Goal: Find specific page/section: Find specific page/section

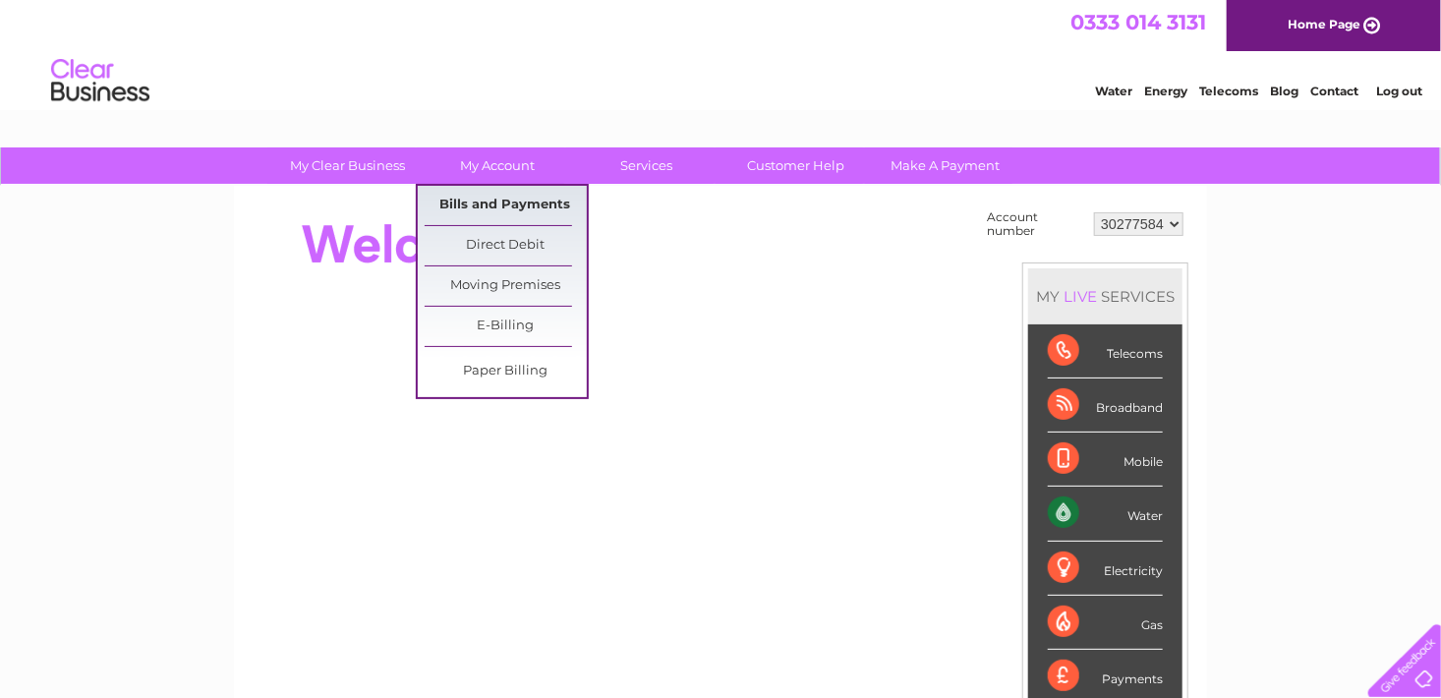
click at [513, 207] on link "Bills and Payments" at bounding box center [506, 205] width 162 height 39
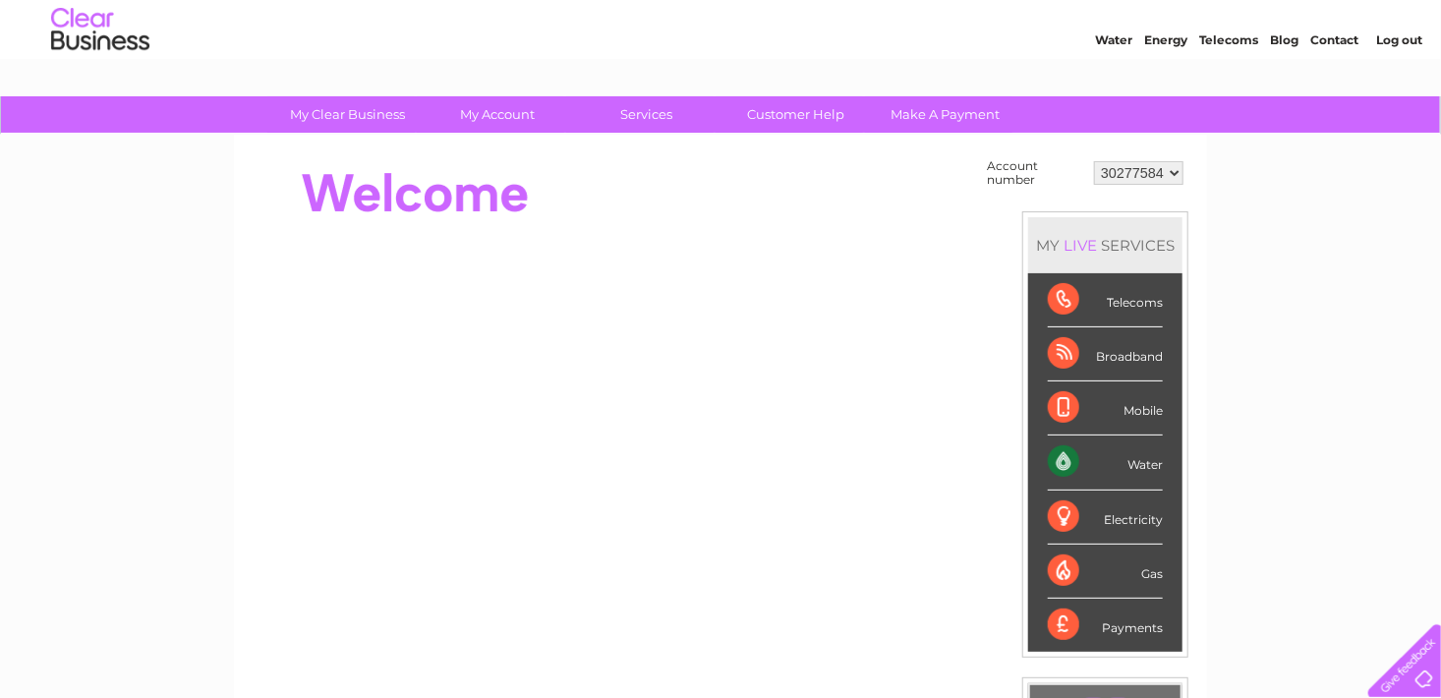
scroll to position [168, 0]
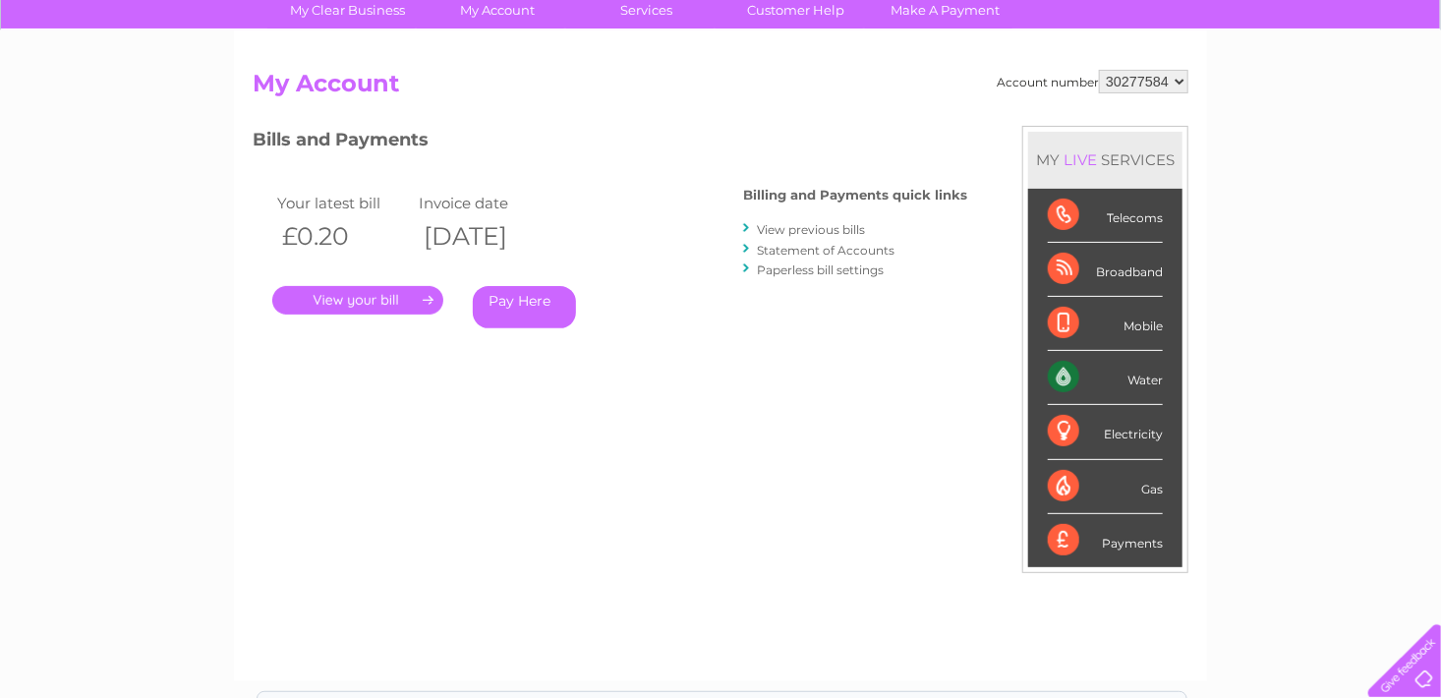
scroll to position [197, 0]
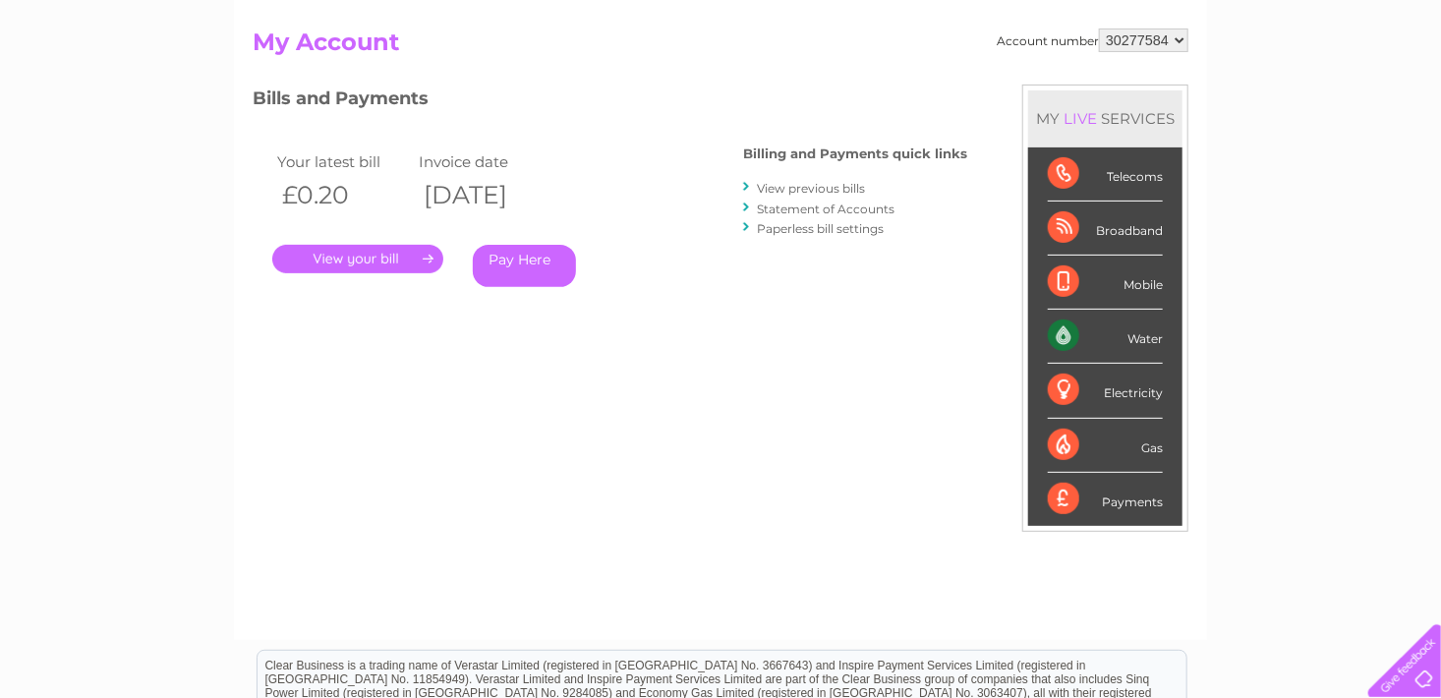
click at [359, 256] on link "." at bounding box center [357, 259] width 171 height 29
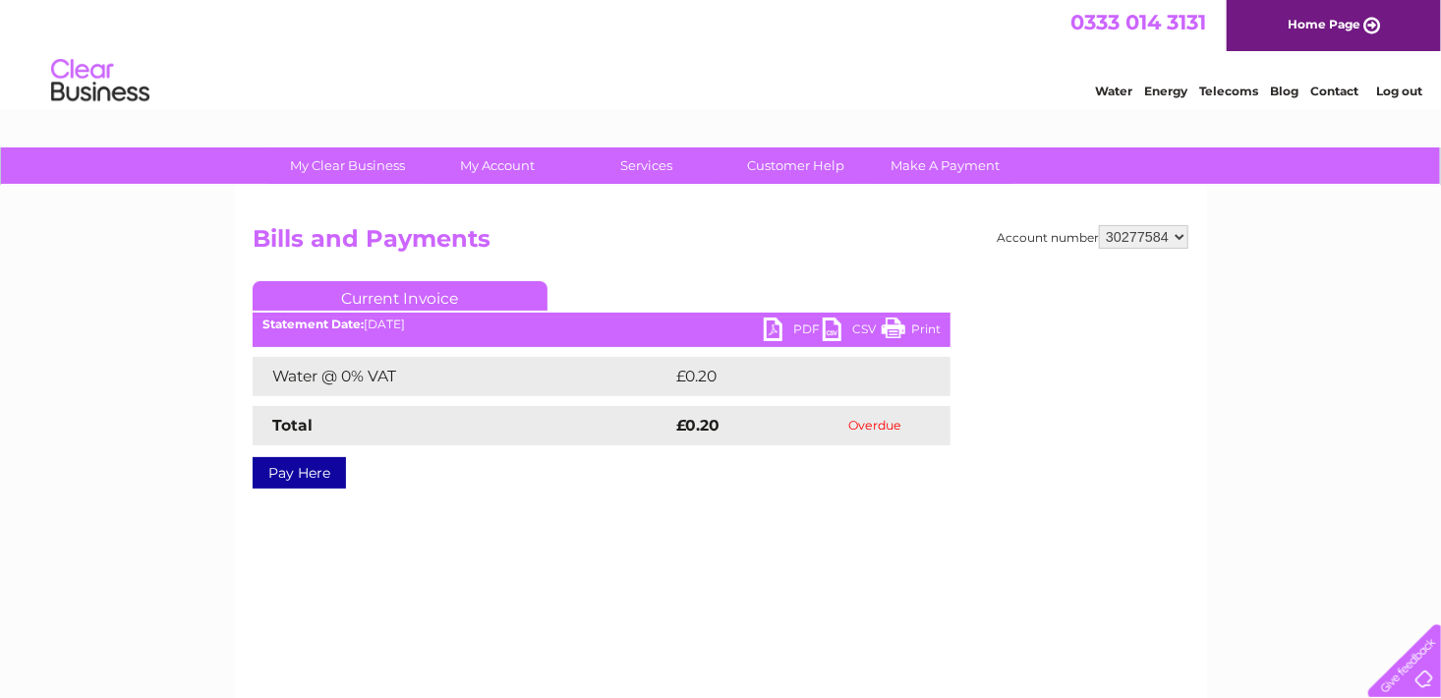
click at [916, 323] on link "Print" at bounding box center [911, 332] width 59 height 29
